Goal: Navigation & Orientation: Find specific page/section

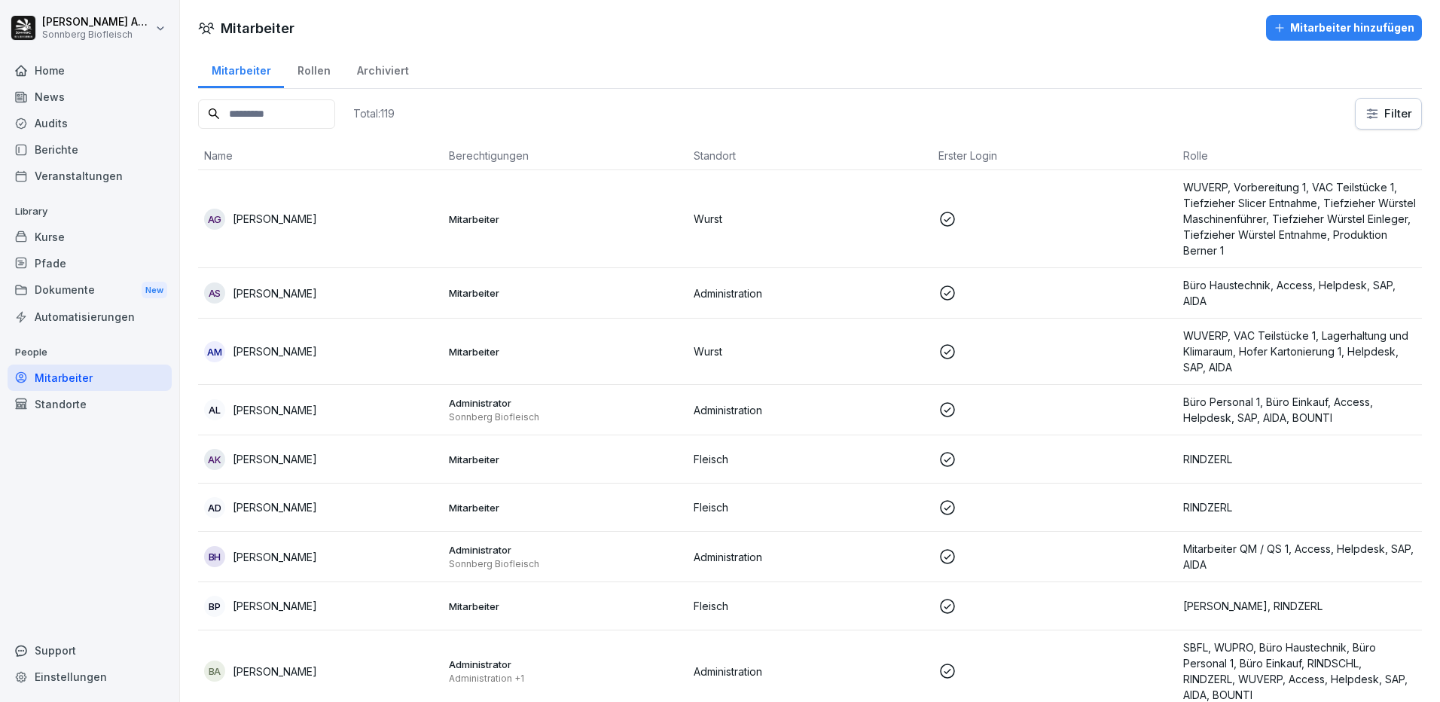
click at [303, 126] on input at bounding box center [266, 113] width 137 height 29
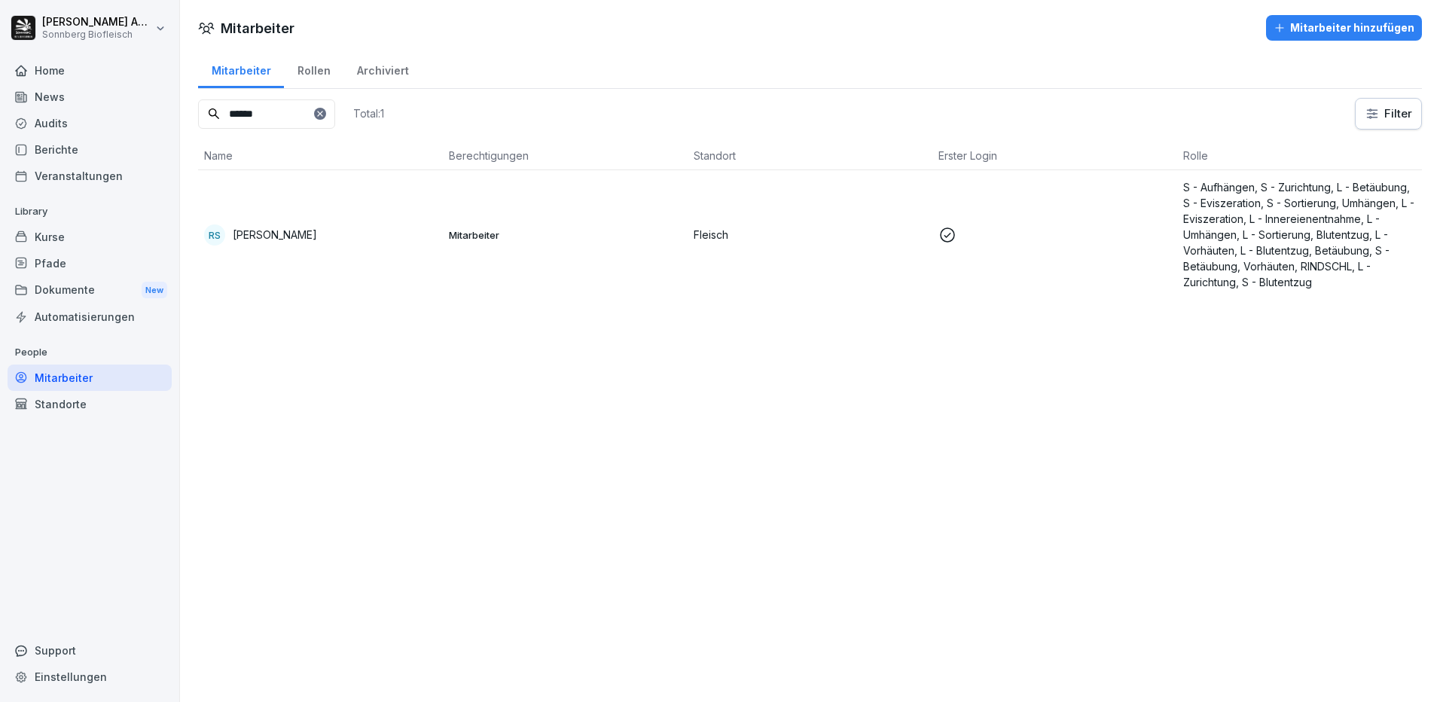
click at [278, 232] on p "[PERSON_NAME]" at bounding box center [275, 235] width 84 height 16
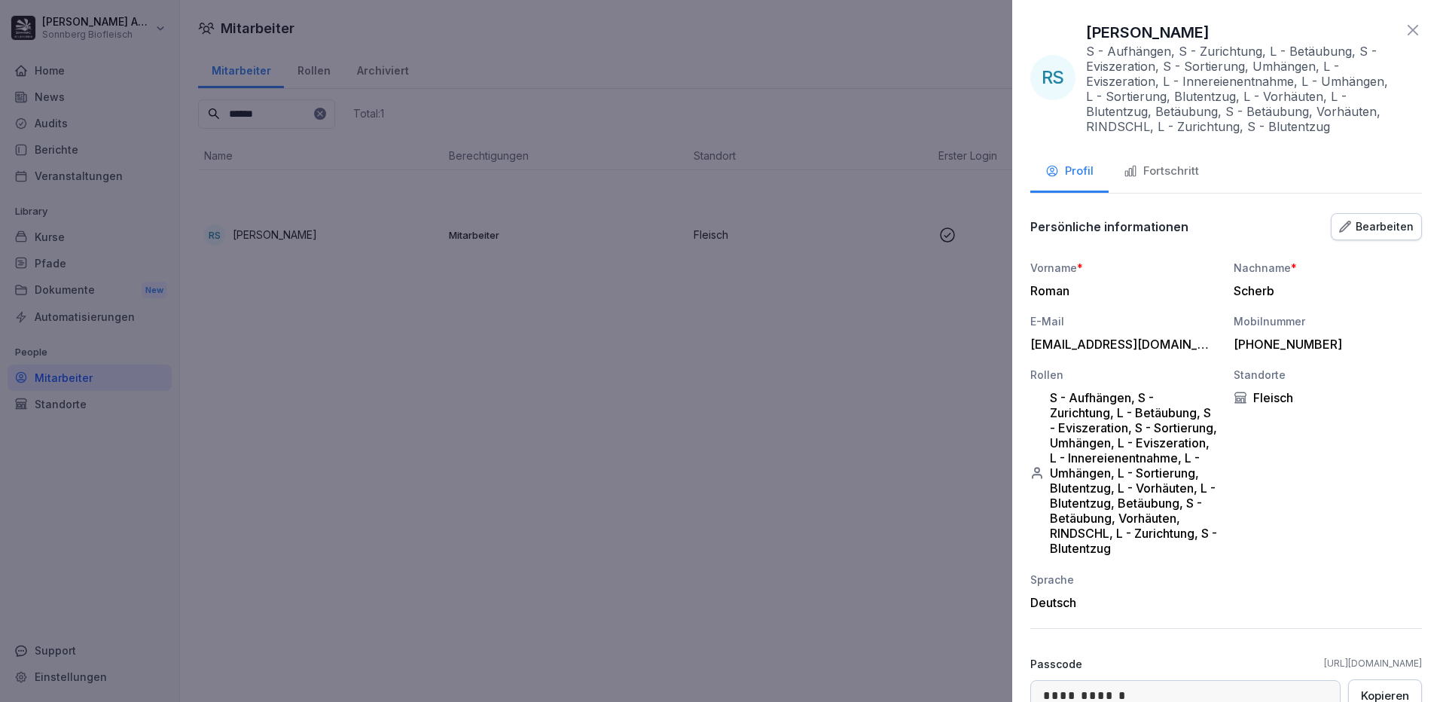
click at [1197, 173] on div "Fortschritt" at bounding box center [1161, 171] width 75 height 17
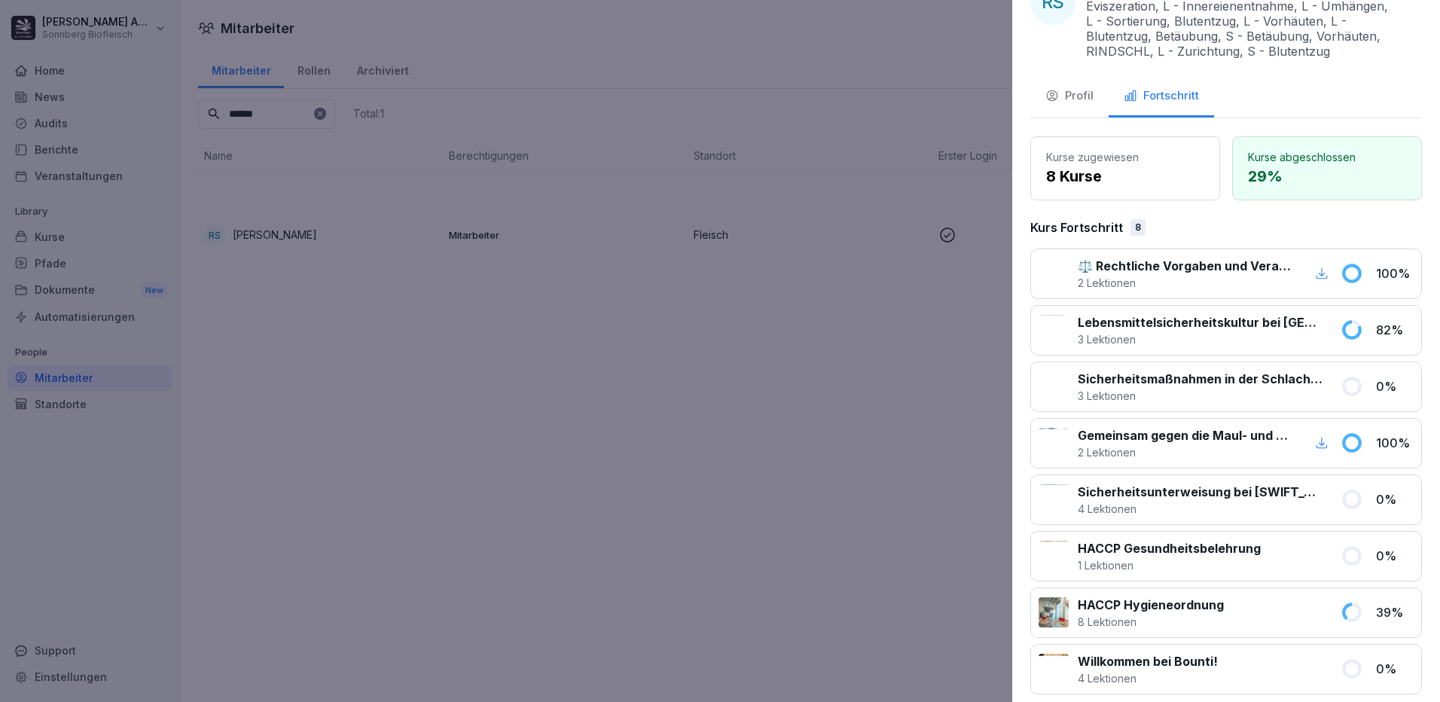
scroll to position [151, 0]
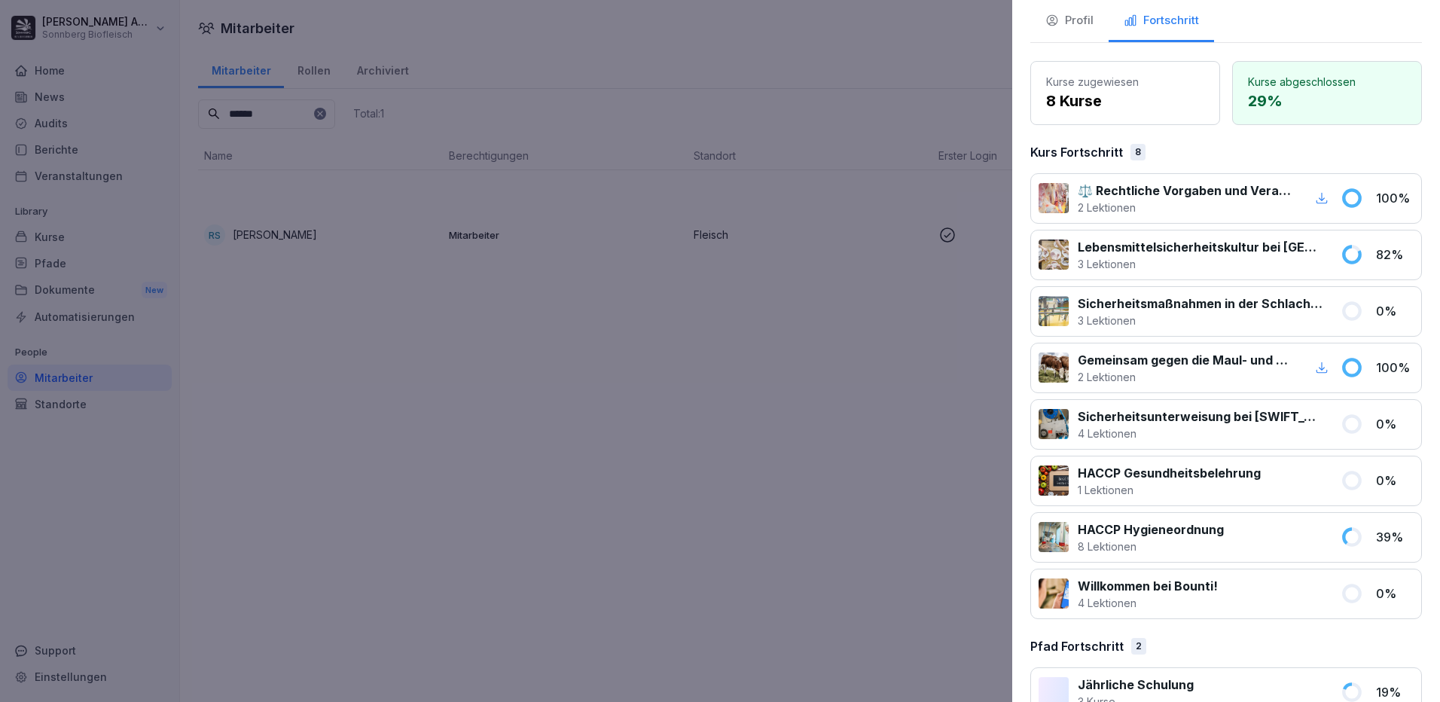
click at [530, 499] on div at bounding box center [720, 351] width 1440 height 702
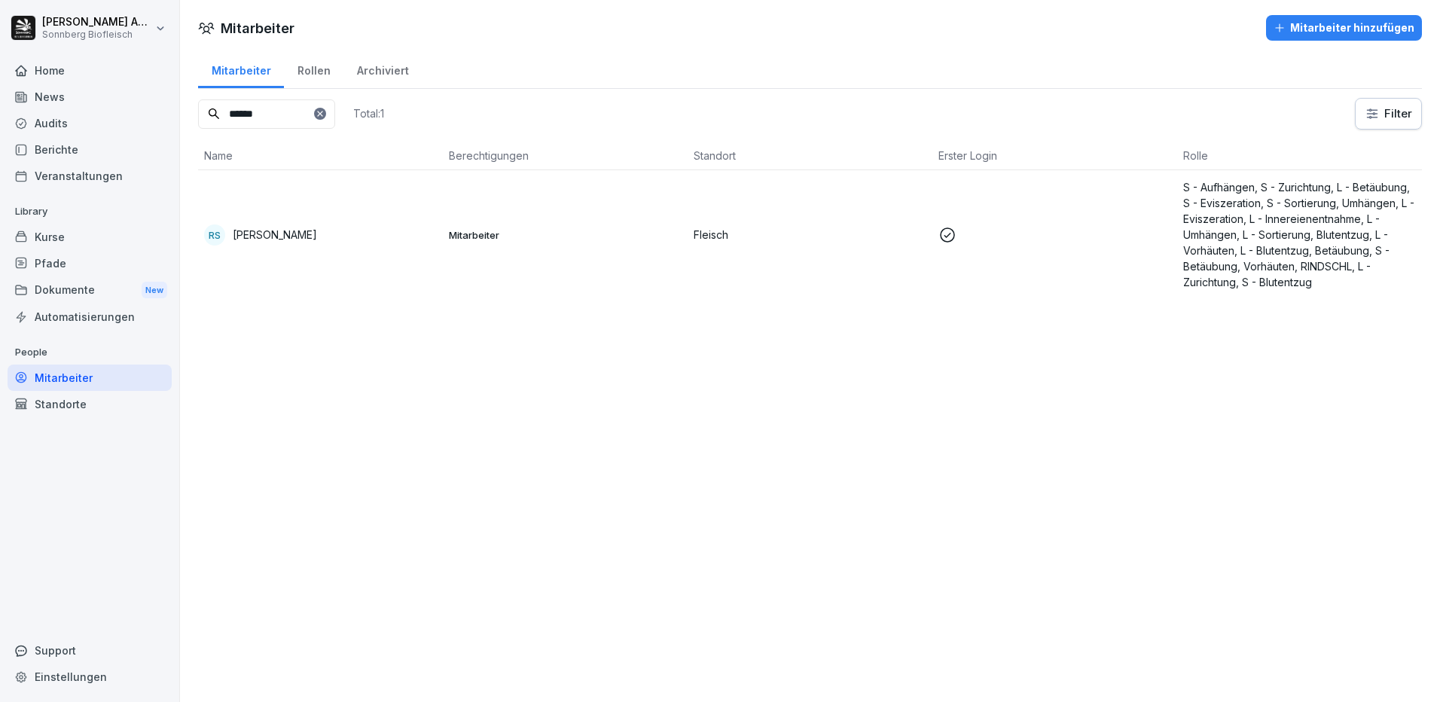
drag, startPoint x: 286, startPoint y: 114, endPoint x: 116, endPoint y: 87, distance: 172.3
click at [145, 91] on div "[PERSON_NAME] Biofleisch Home News Audits Berichte Veranstaltungen Library Kurs…" at bounding box center [720, 351] width 1440 height 702
click at [293, 239] on p "[PERSON_NAME]" at bounding box center [275, 235] width 84 height 16
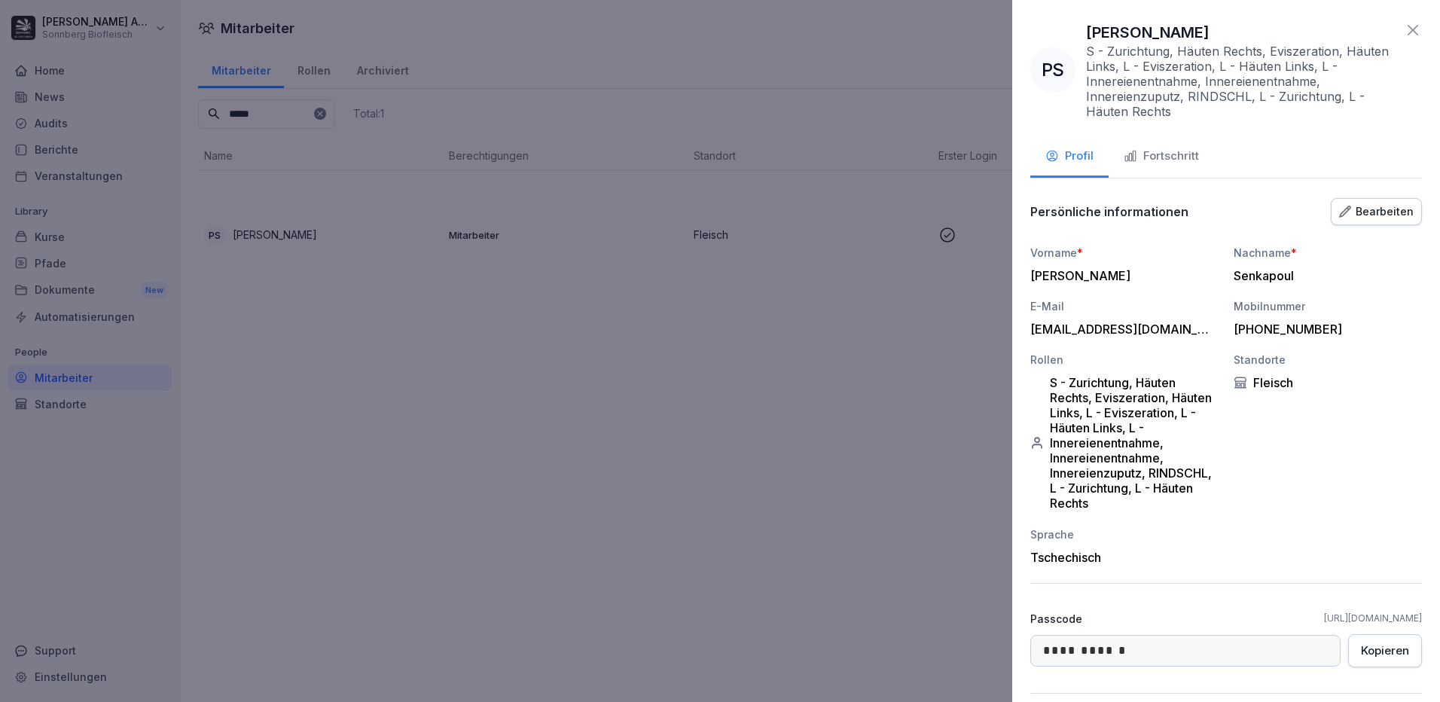
click at [1168, 151] on div "Fortschritt" at bounding box center [1161, 156] width 75 height 17
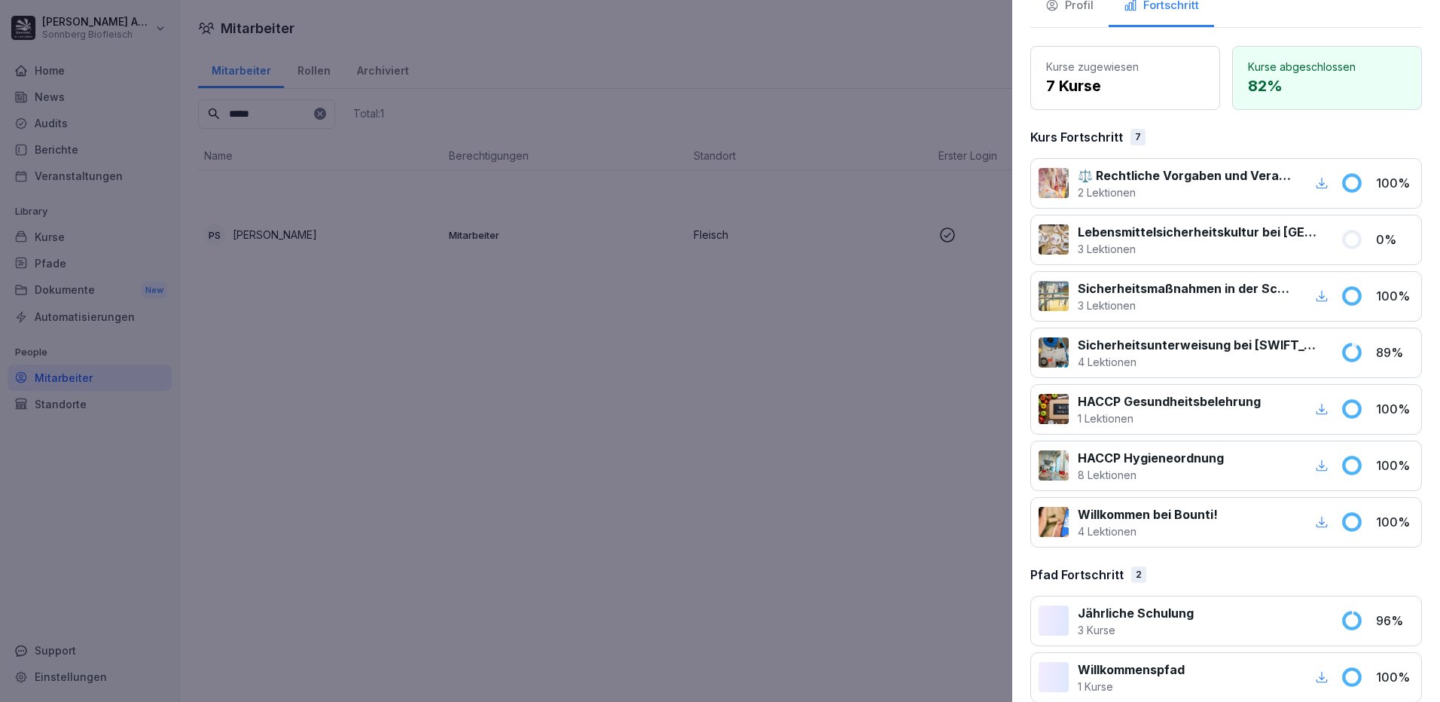
scroll to position [173, 0]
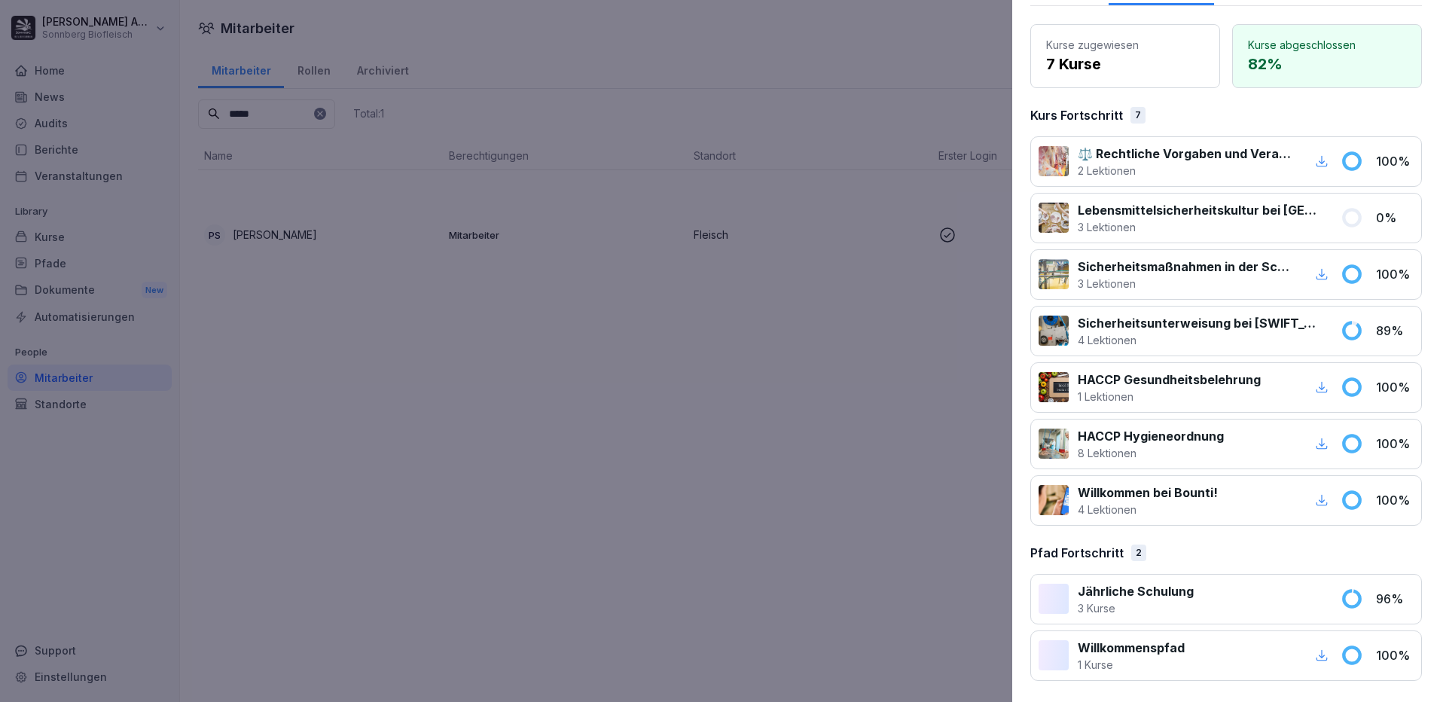
click at [487, 348] on div at bounding box center [720, 351] width 1440 height 702
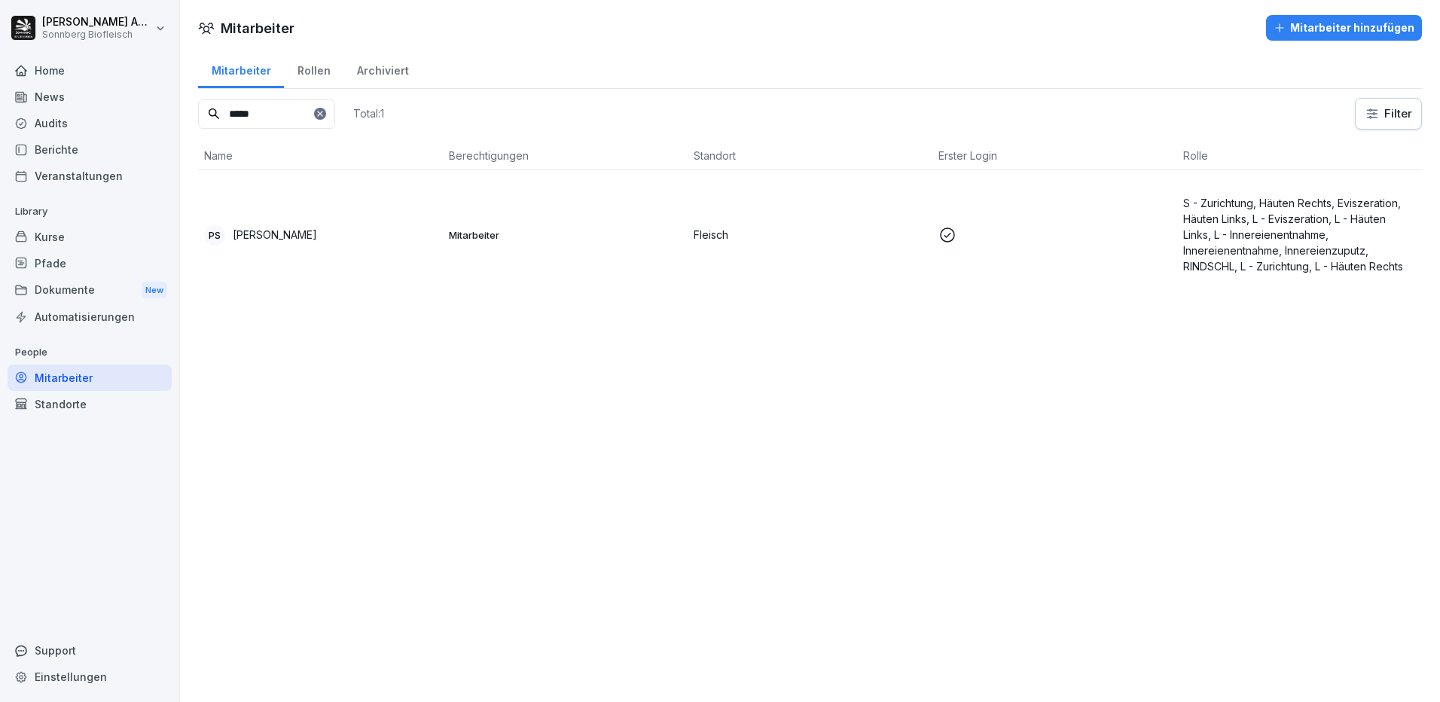
drag, startPoint x: 276, startPoint y: 115, endPoint x: 216, endPoint y: 120, distance: 60.4
click at [217, 120] on div "*****" at bounding box center [266, 113] width 137 height 29
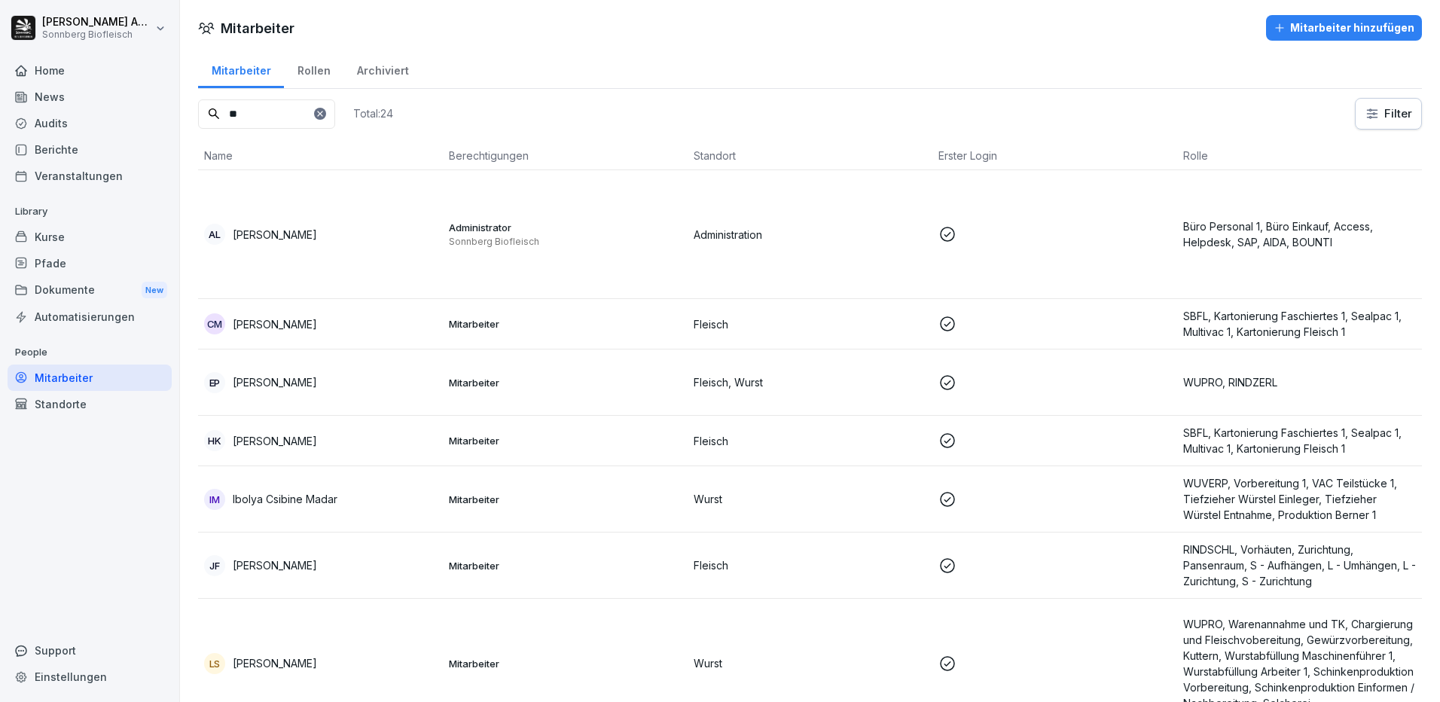
type input "*"
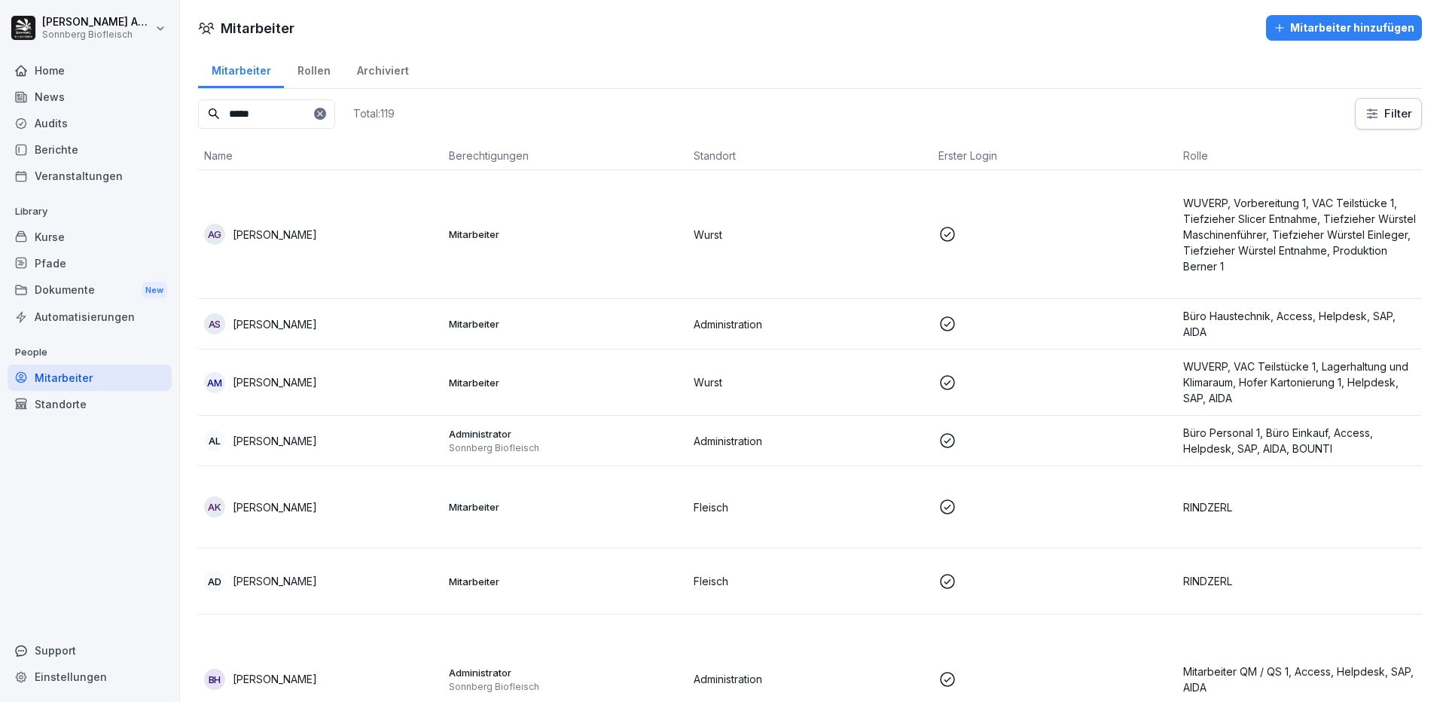
type input "*****"
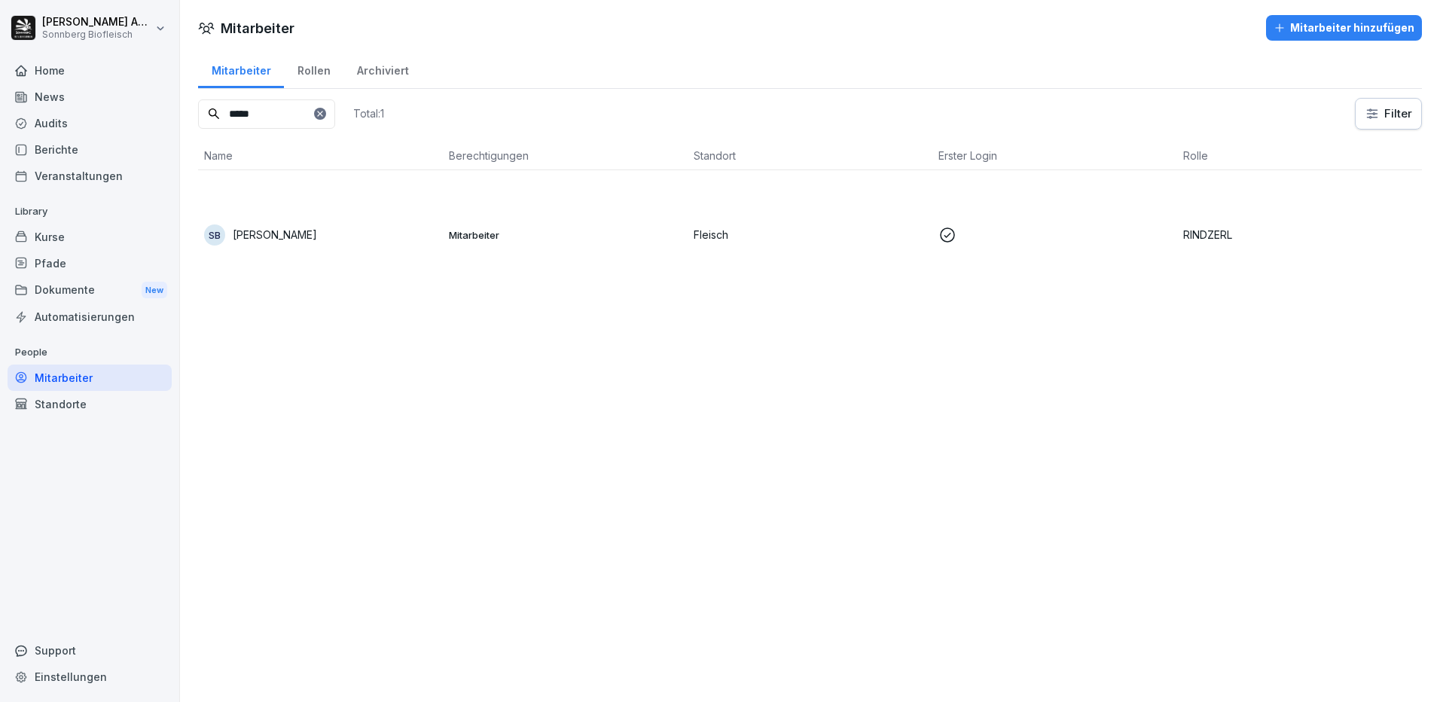
click at [1184, 231] on p "RINDZERL" at bounding box center [1300, 235] width 233 height 16
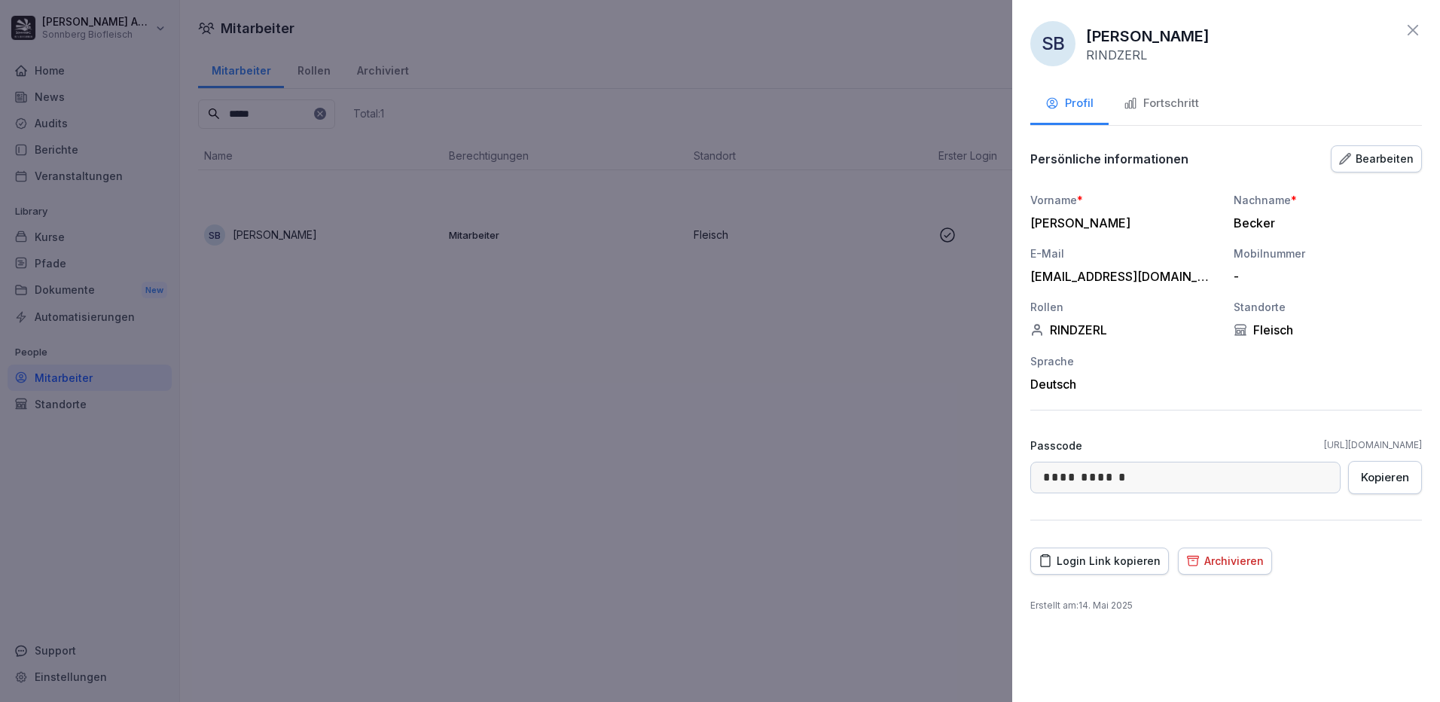
click at [1182, 113] on button "Fortschritt" at bounding box center [1161, 104] width 105 height 41
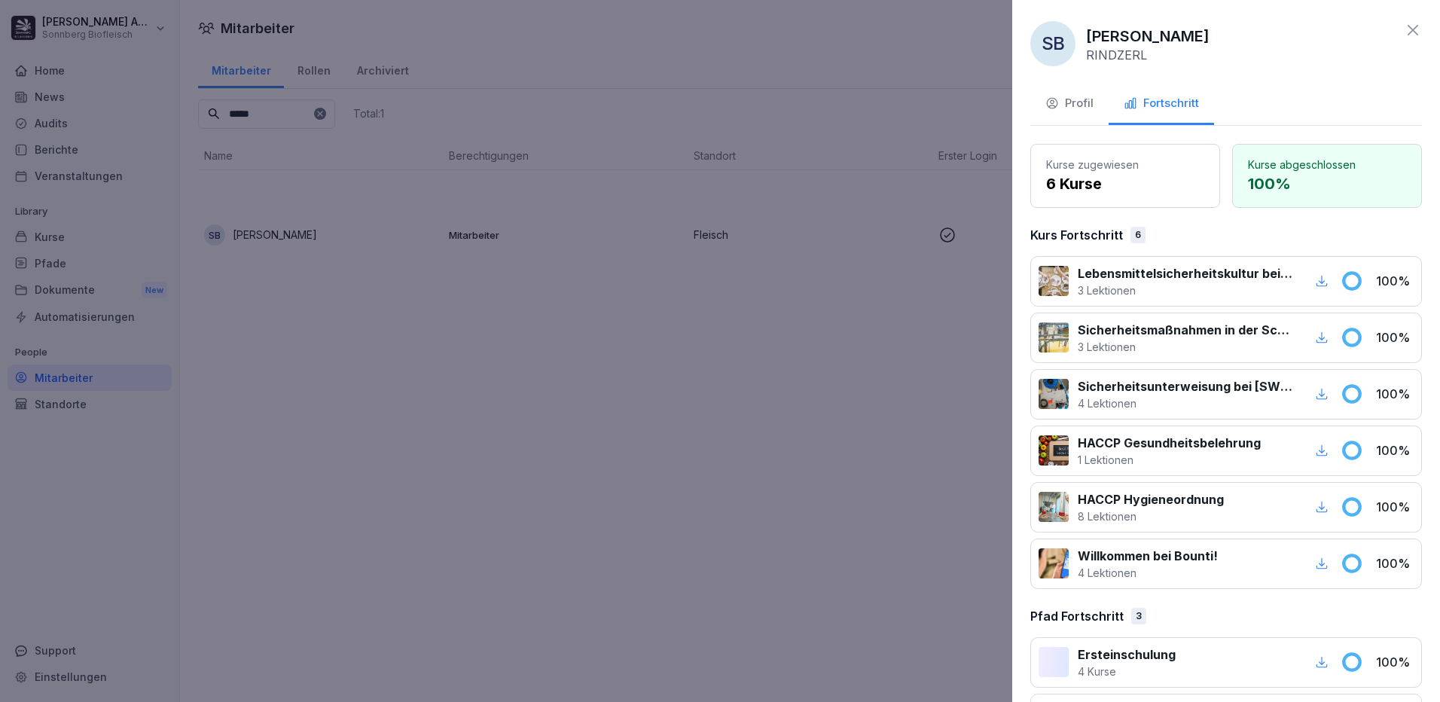
click at [1068, 103] on div "Profil" at bounding box center [1070, 103] width 48 height 17
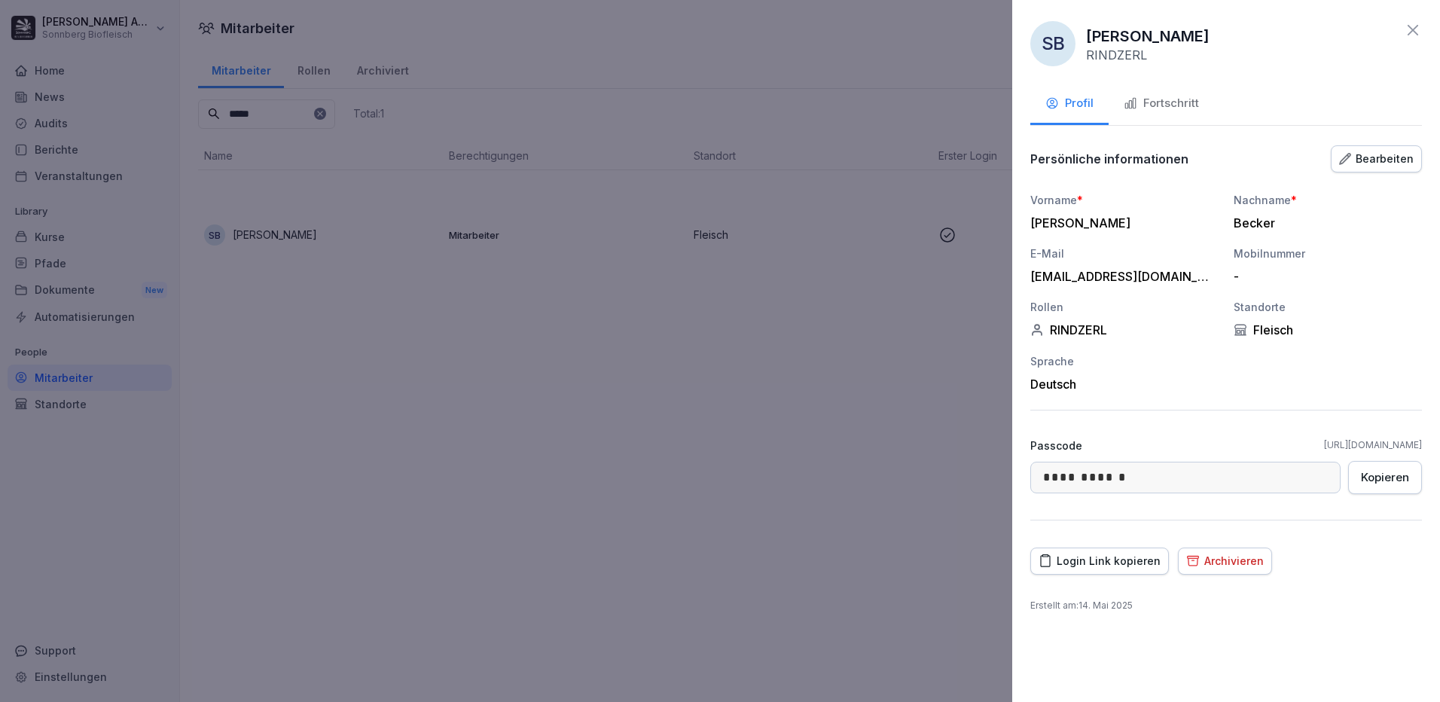
click at [298, 136] on div at bounding box center [720, 351] width 1440 height 702
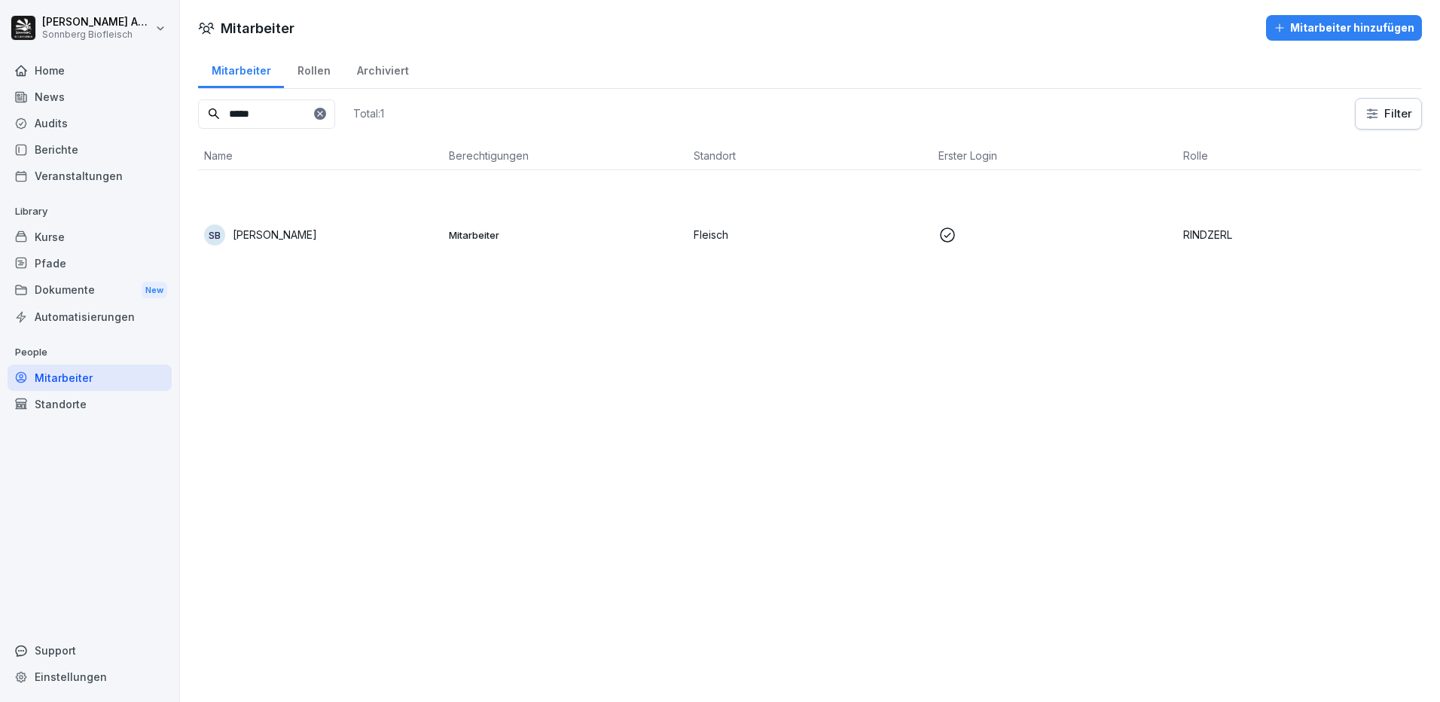
click at [118, 159] on div "Berichte" at bounding box center [90, 149] width 164 height 26
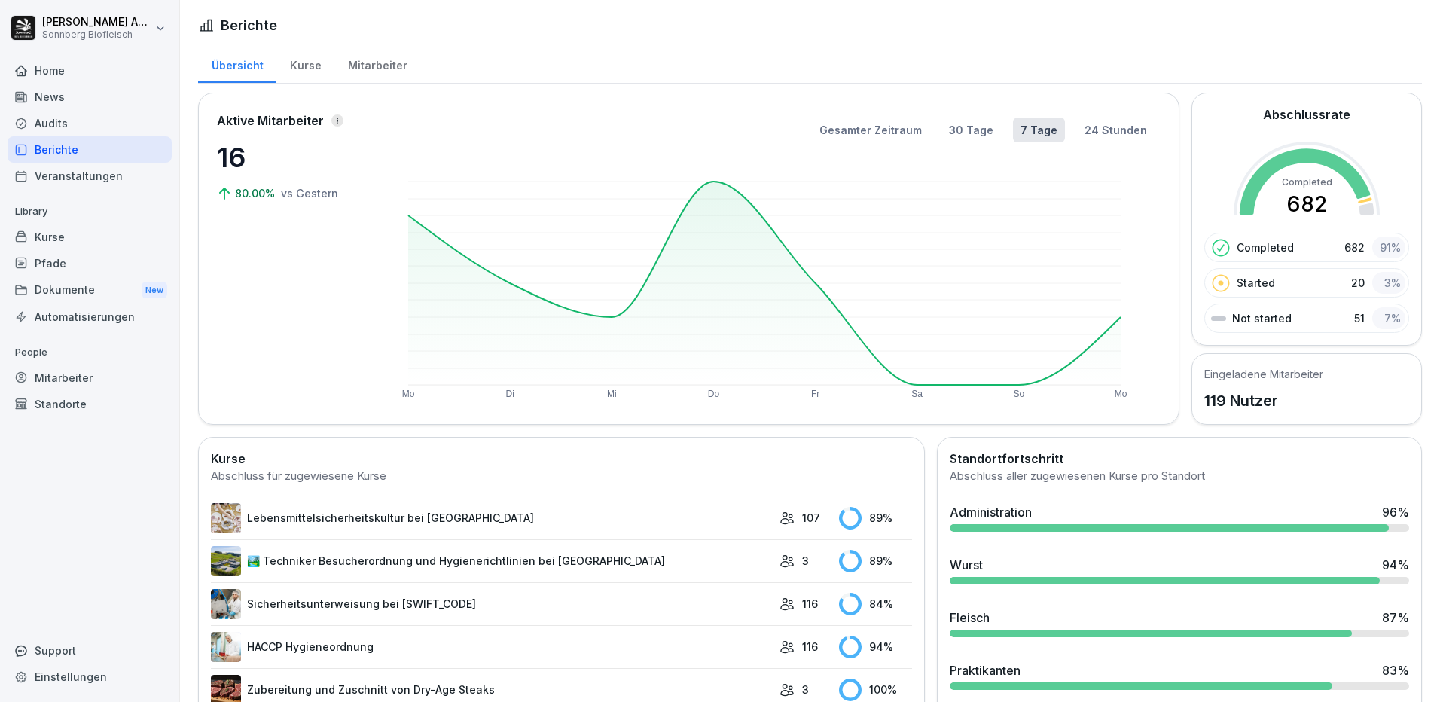
click at [98, 133] on div "Audits" at bounding box center [90, 123] width 164 height 26
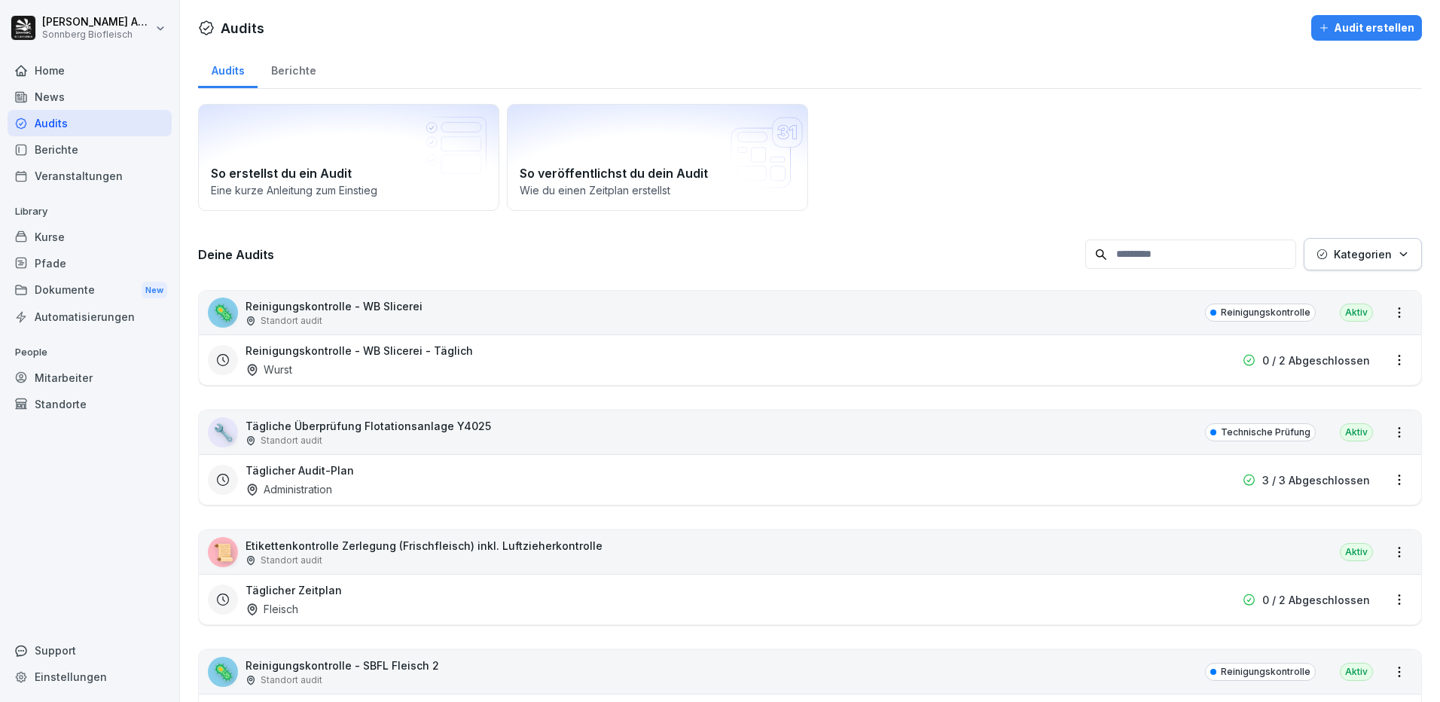
click at [94, 143] on div "Berichte" at bounding box center [90, 149] width 164 height 26
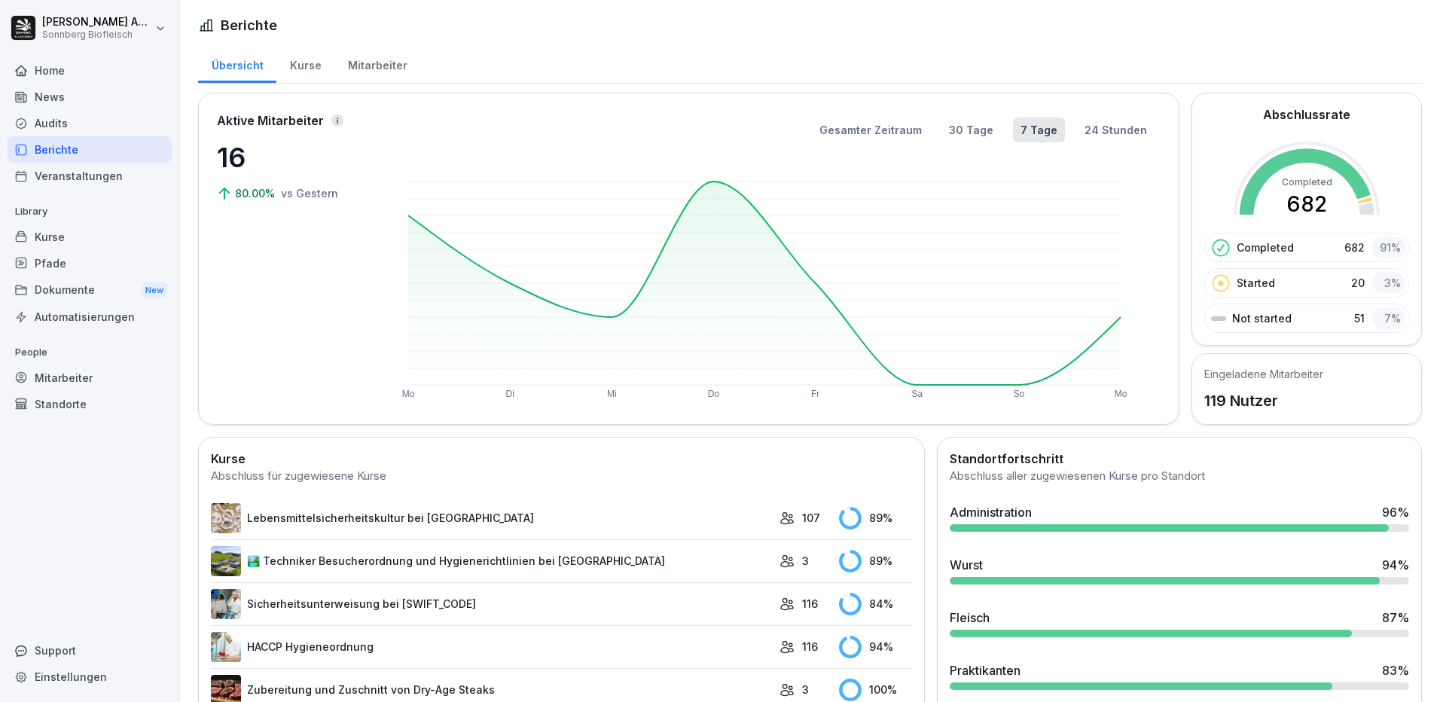
click at [395, 64] on div "Mitarbeiter" at bounding box center [377, 63] width 86 height 38
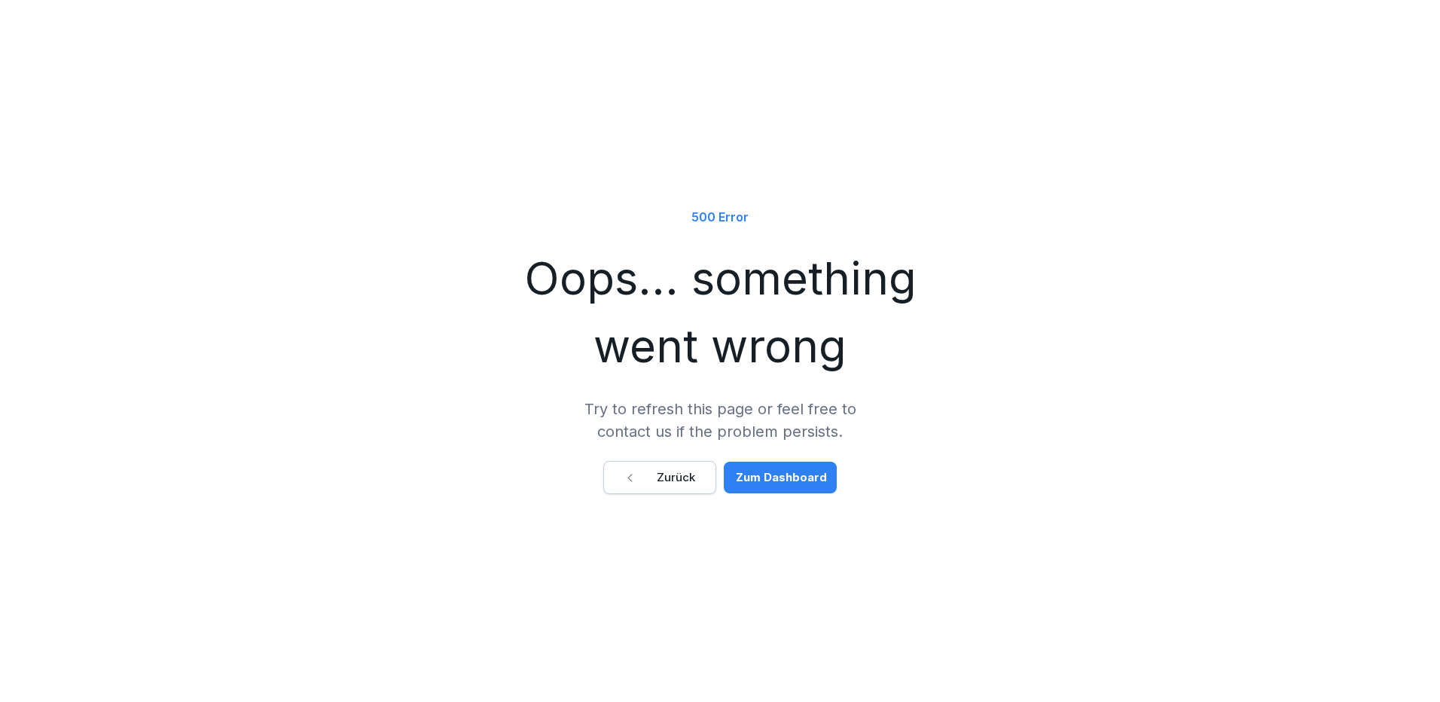
click at [631, 490] on button "Zurück" at bounding box center [659, 477] width 113 height 33
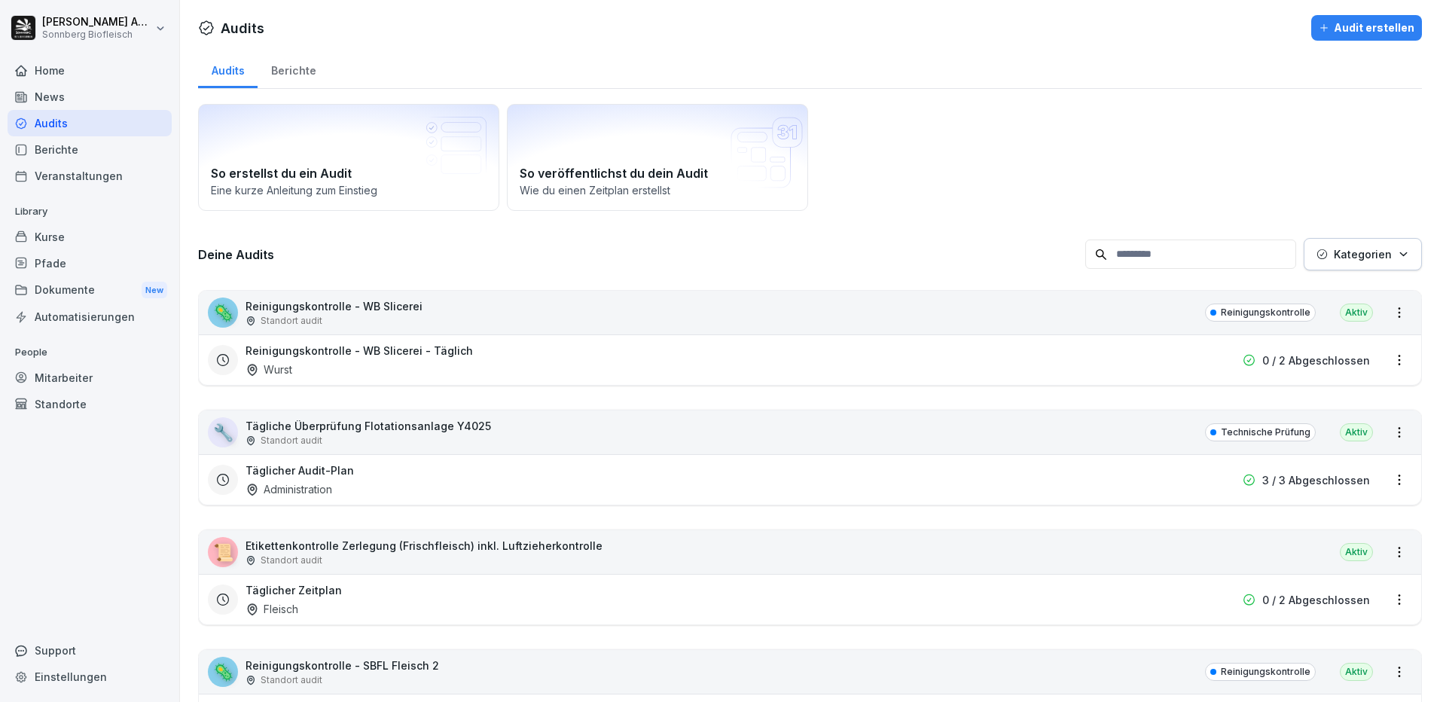
click at [63, 243] on div "Kurse" at bounding box center [90, 237] width 164 height 26
click at [89, 377] on div "Mitarbeiter" at bounding box center [90, 378] width 164 height 26
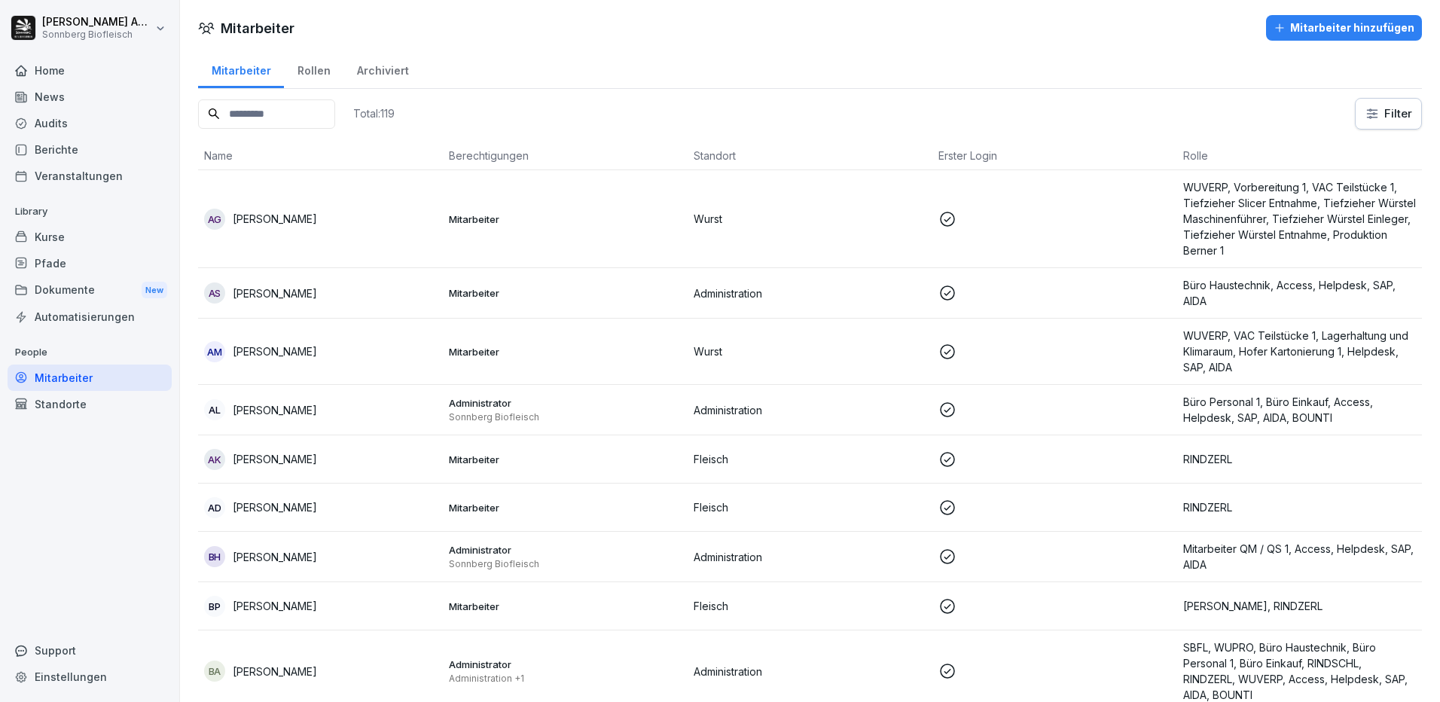
click at [1376, 128] on html "[PERSON_NAME] Biofleisch Home News Audits Berichte Veranstaltungen Library Kurs…" at bounding box center [720, 351] width 1440 height 702
click at [386, 69] on html "[PERSON_NAME] Biofleisch Home News Audits Berichte Veranstaltungen Library Kurs…" at bounding box center [720, 351] width 1440 height 702
click at [386, 69] on div "Archiviert" at bounding box center [383, 69] width 78 height 38
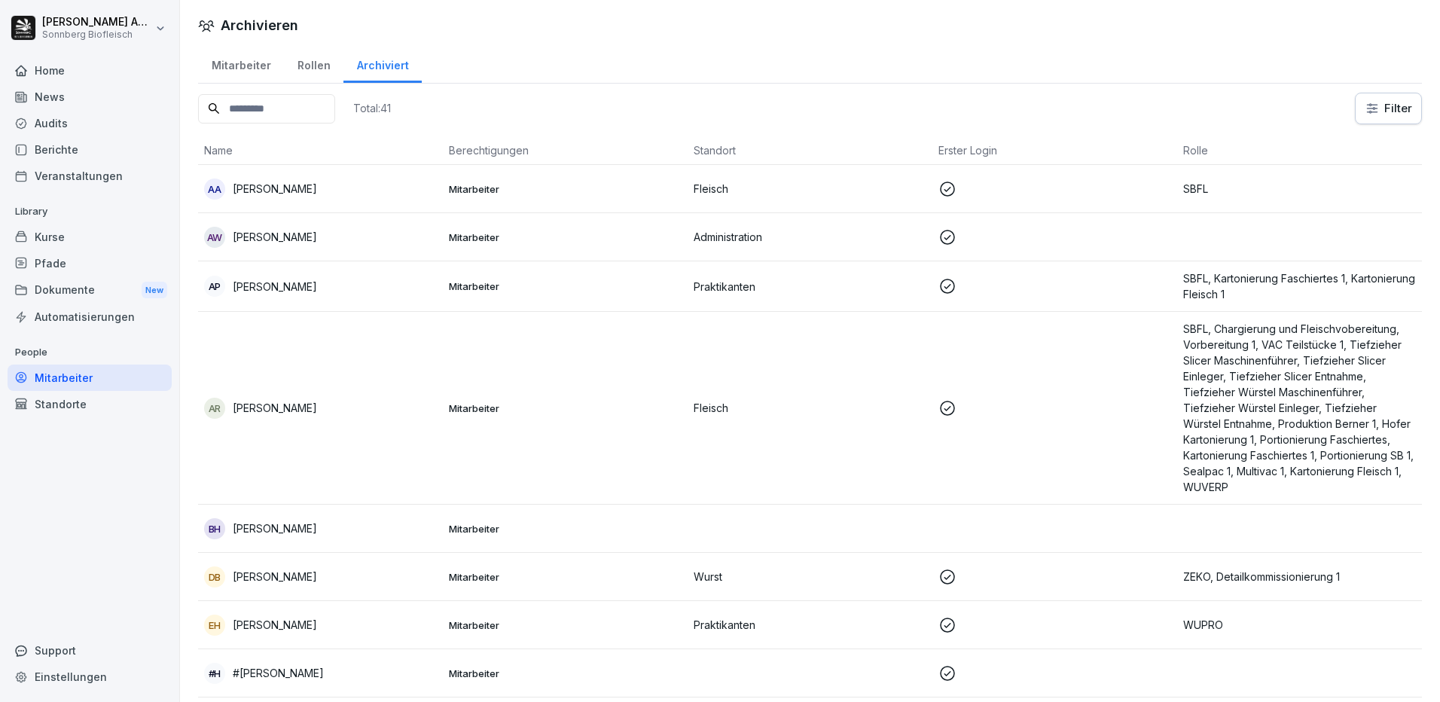
click at [312, 71] on div "Rollen" at bounding box center [314, 63] width 60 height 38
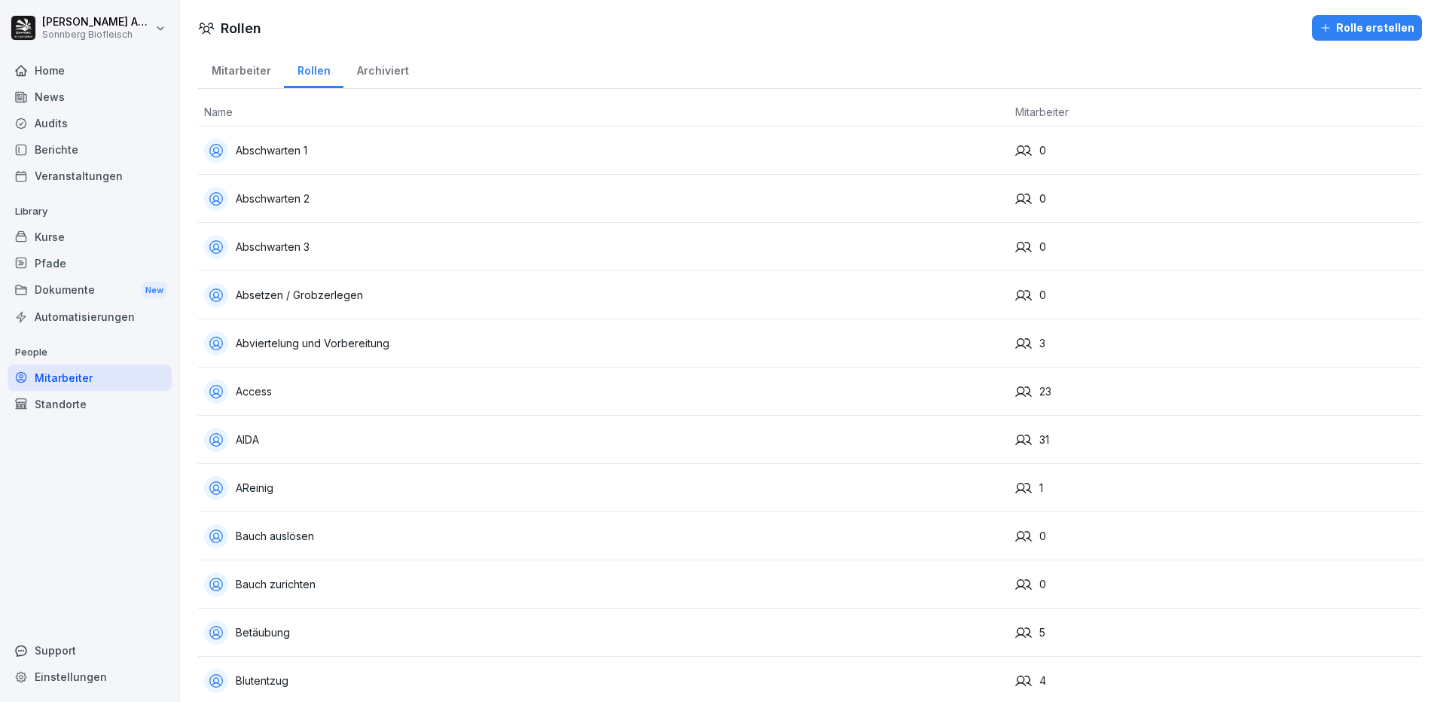
click at [240, 67] on div "Mitarbeiter" at bounding box center [241, 69] width 86 height 38
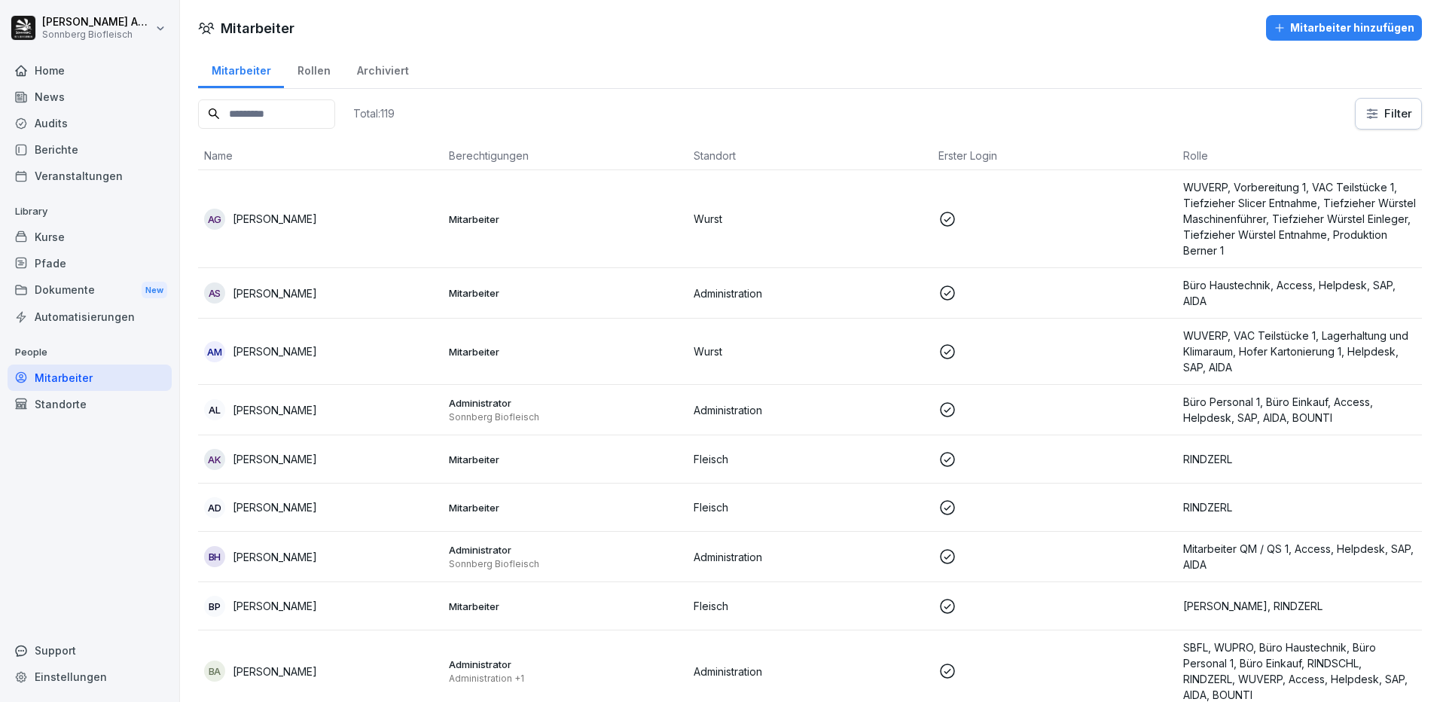
click at [1366, 126] on html "[PERSON_NAME] Biofleisch Home News Audits Berichte Veranstaltungen Library Kurs…" at bounding box center [720, 351] width 1440 height 702
click at [1044, 65] on html "[PERSON_NAME] Biofleisch Home News Audits Berichte Veranstaltungen Library Kurs…" at bounding box center [720, 351] width 1440 height 702
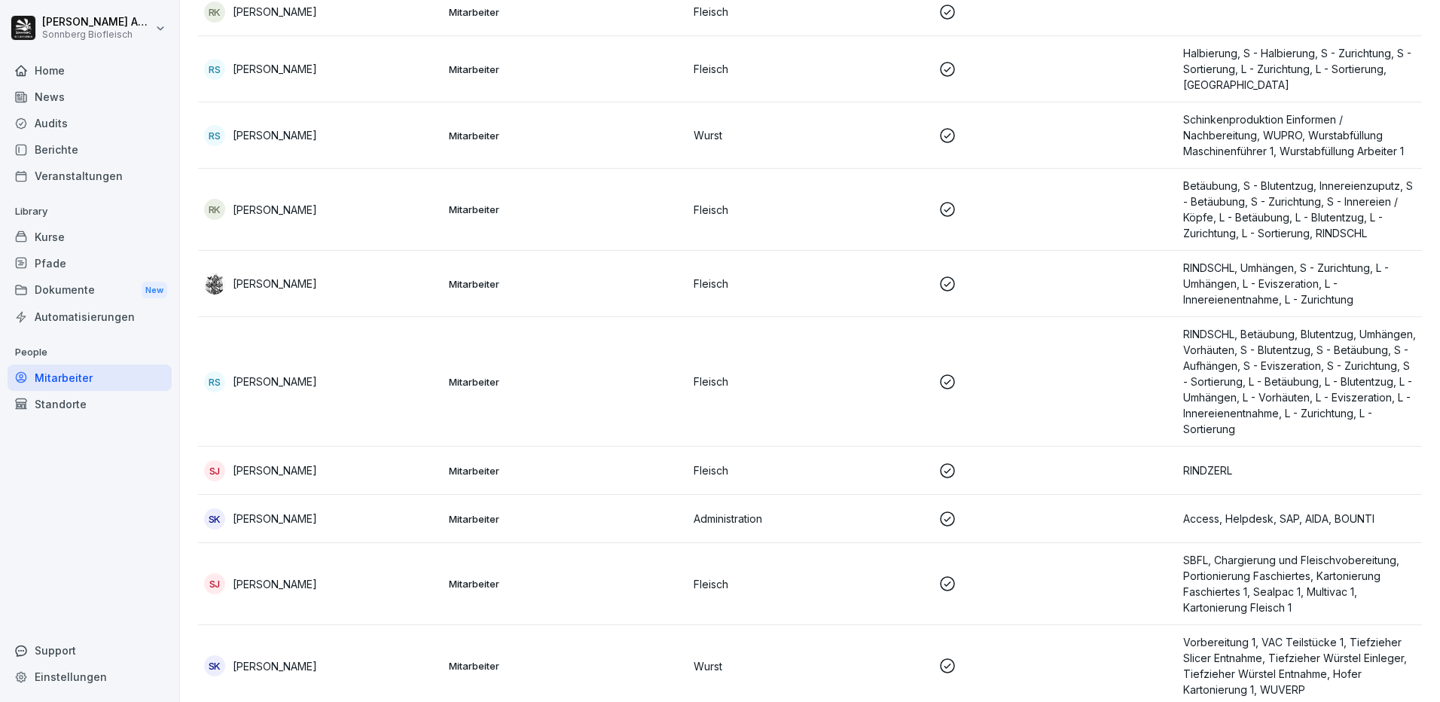
scroll to position [7082, 0]
